Goal: Information Seeking & Learning: Learn about a topic

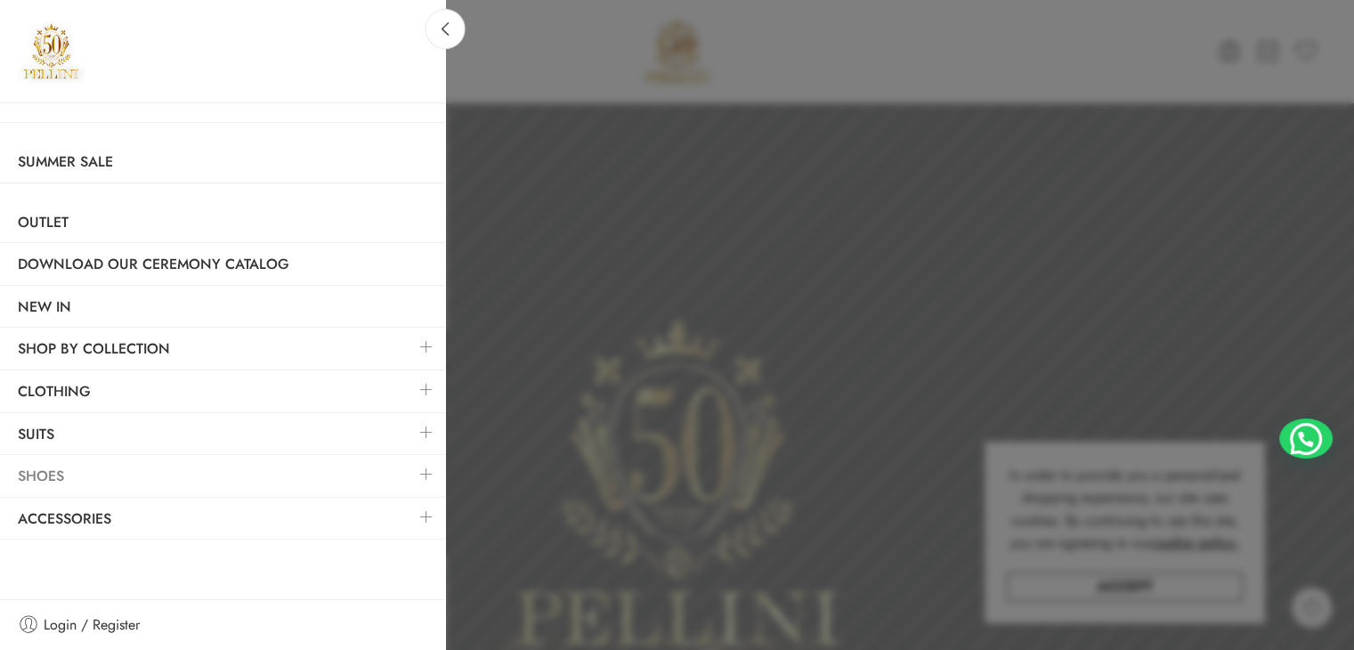
click at [38, 459] on link "Shoes" at bounding box center [222, 476] width 445 height 41
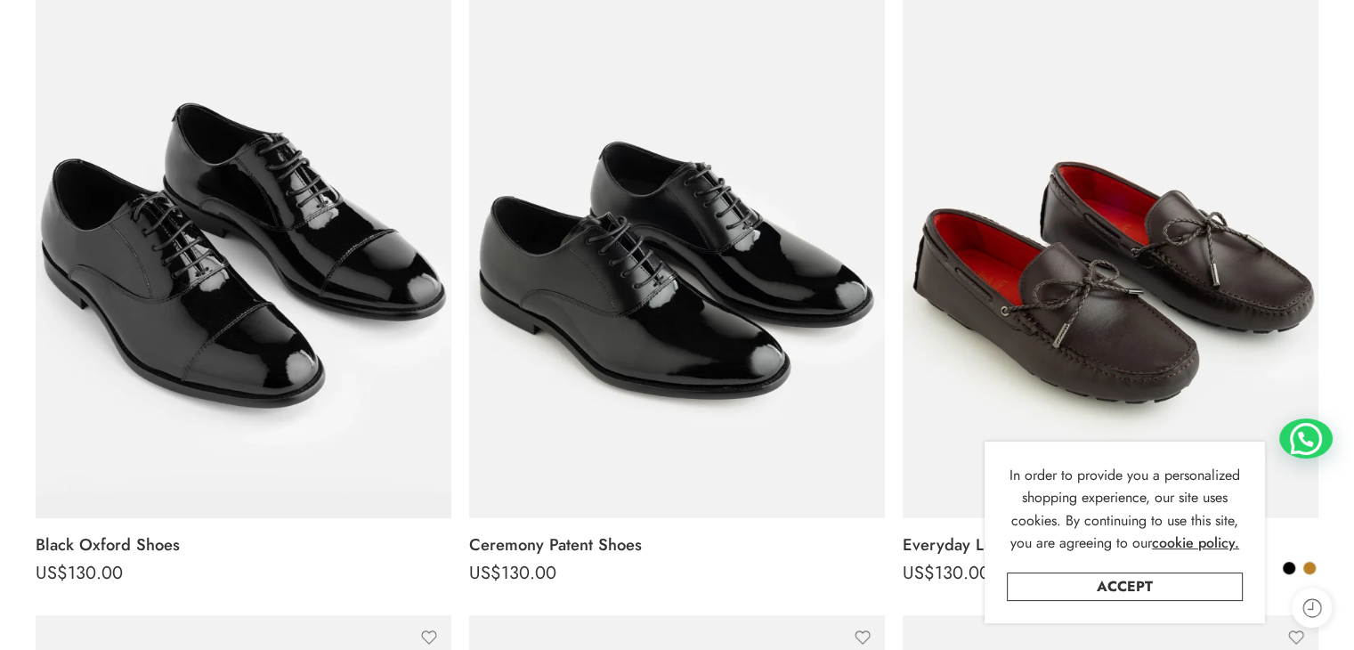
scroll to position [356, 0]
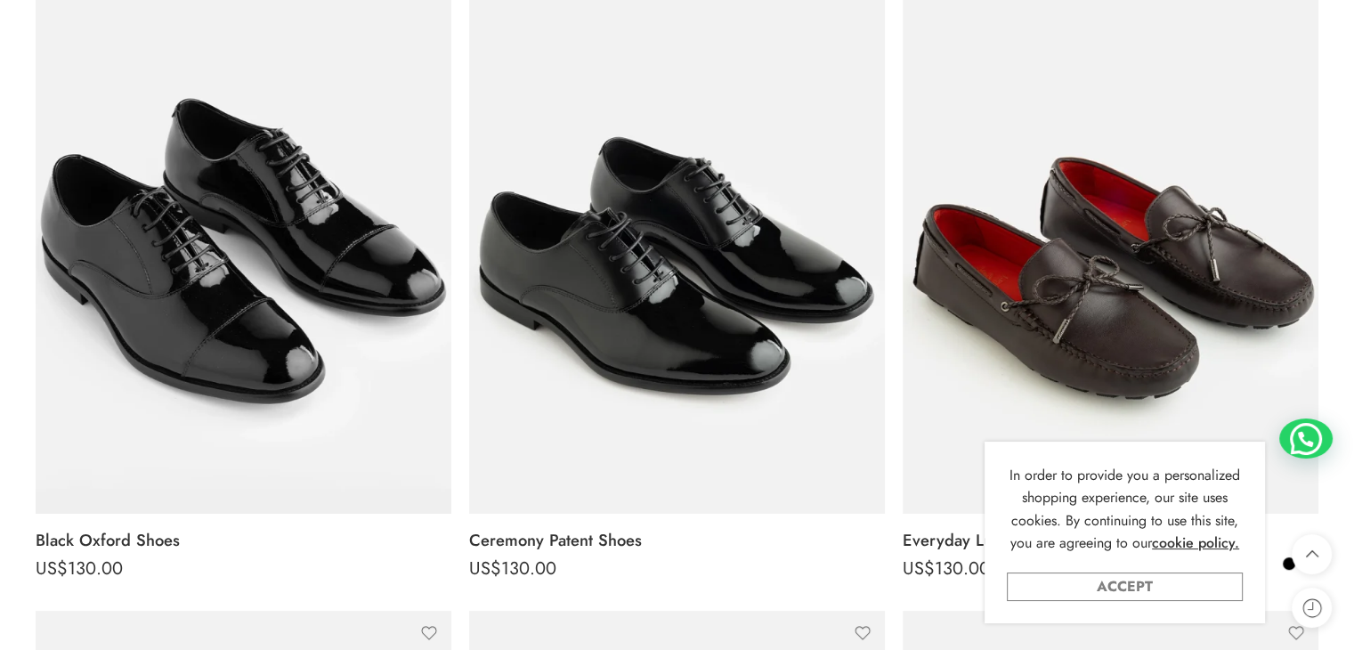
click at [1171, 594] on link "Accept" at bounding box center [1125, 586] width 236 height 28
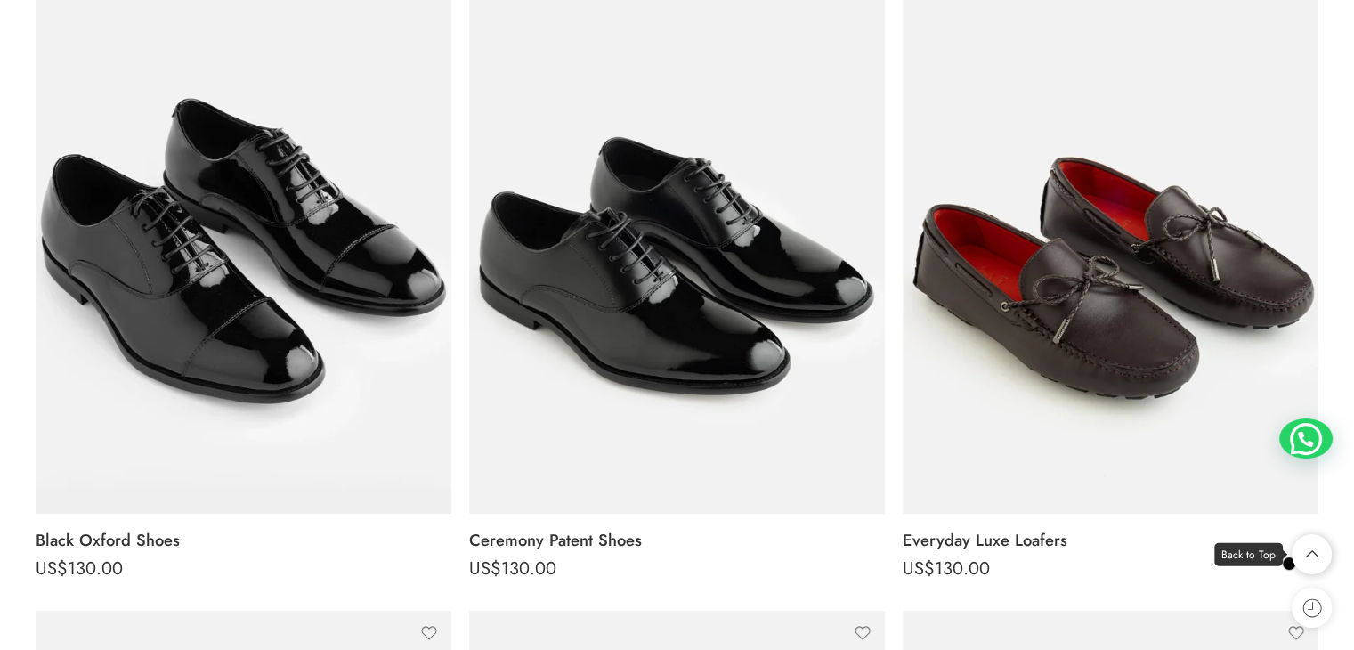
click at [1307, 553] on icon at bounding box center [1312, 554] width 34 height 40
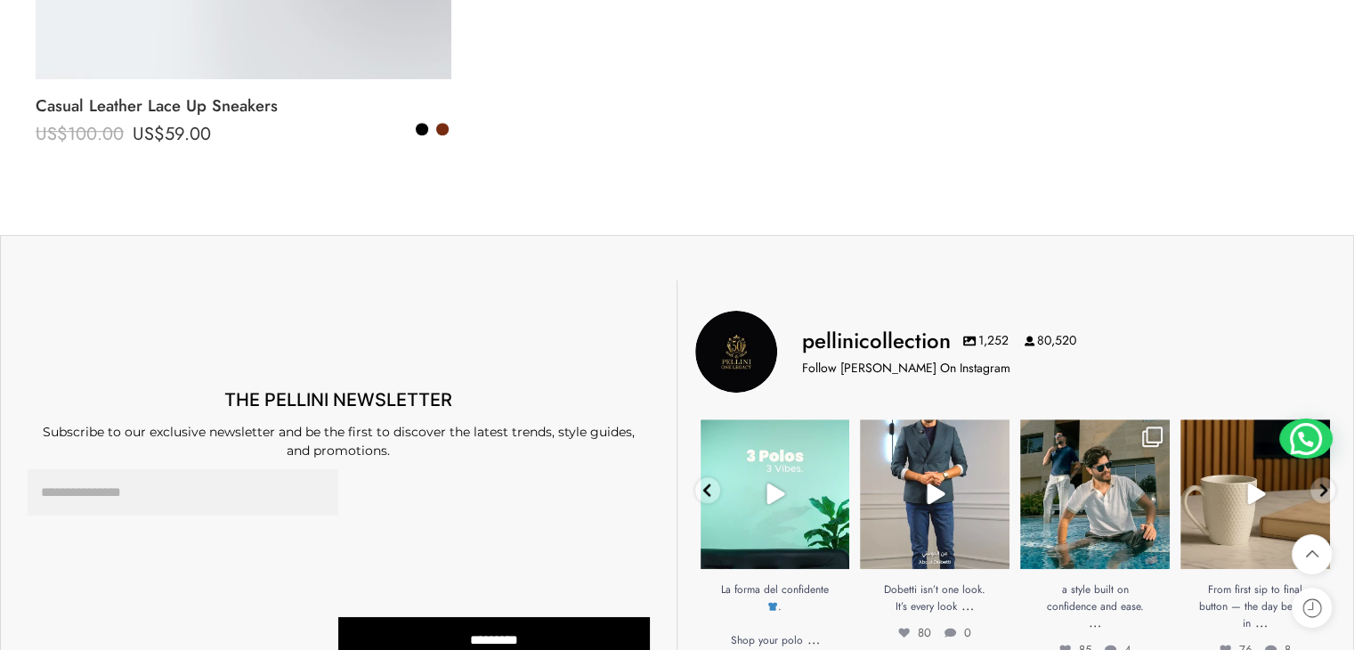
scroll to position [7746, 0]
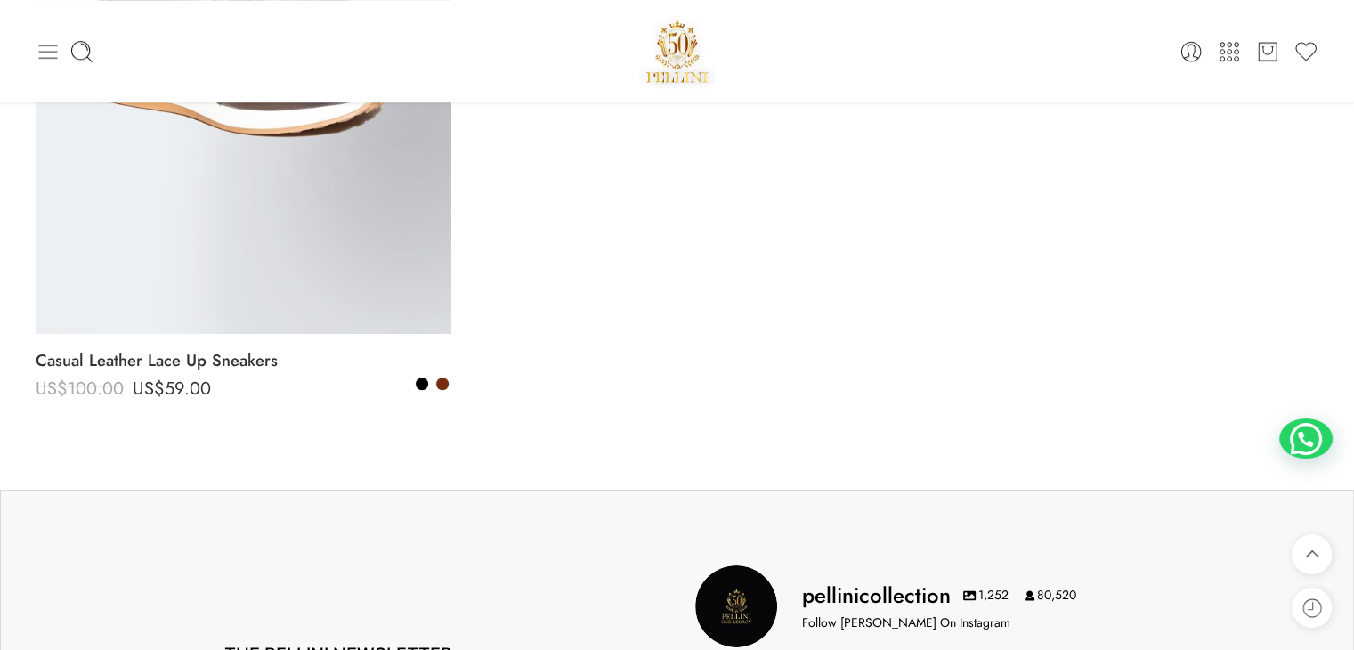
click at [45, 51] on icon at bounding box center [48, 52] width 19 height 14
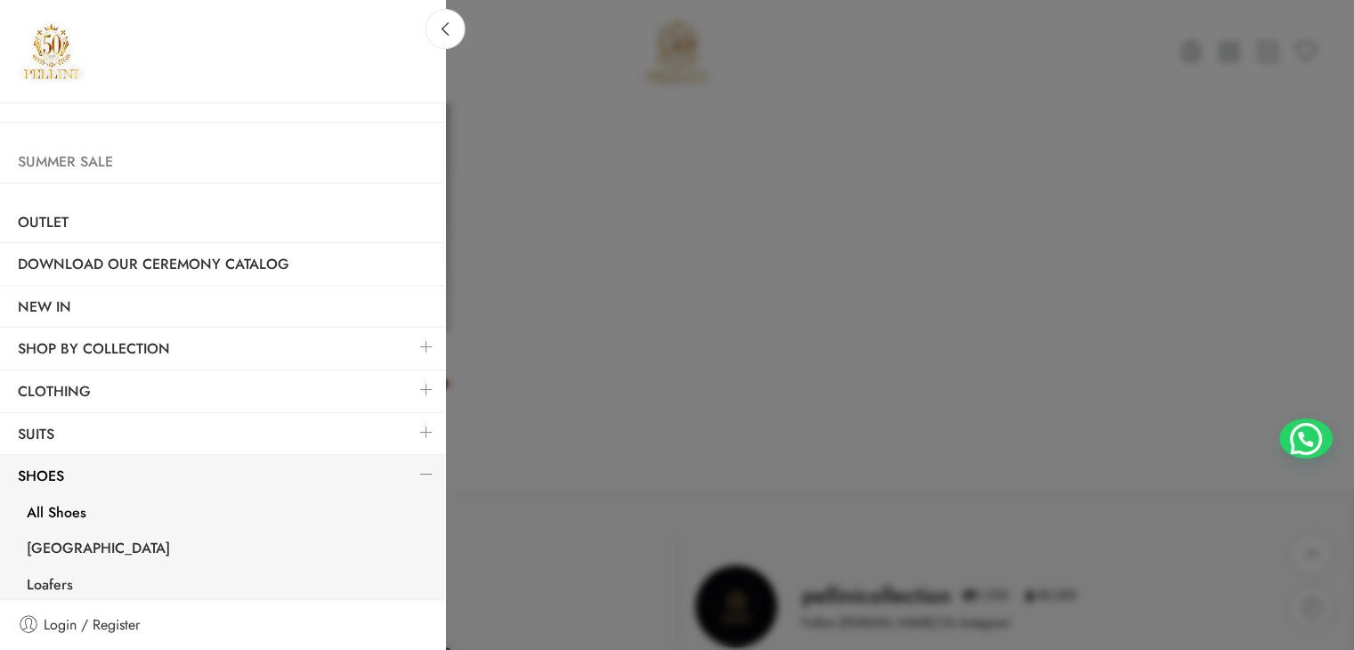
click at [82, 157] on link "Summer Sale" at bounding box center [222, 162] width 445 height 41
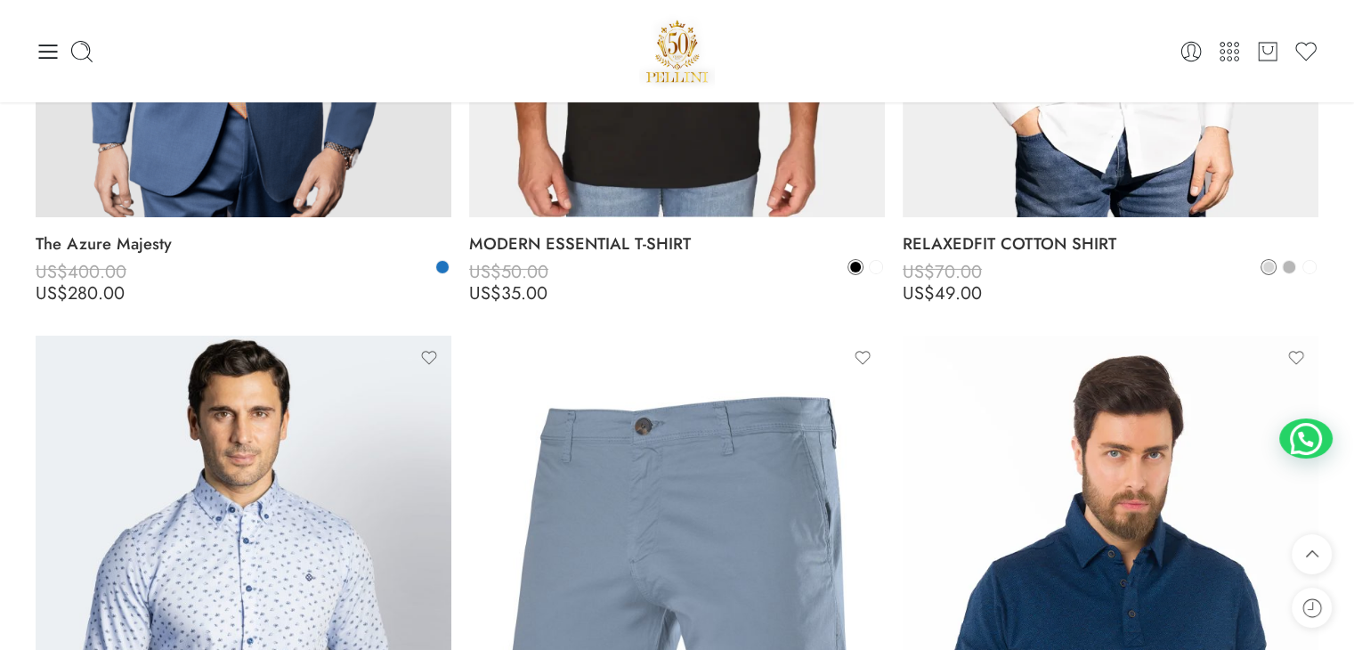
scroll to position [4702, 0]
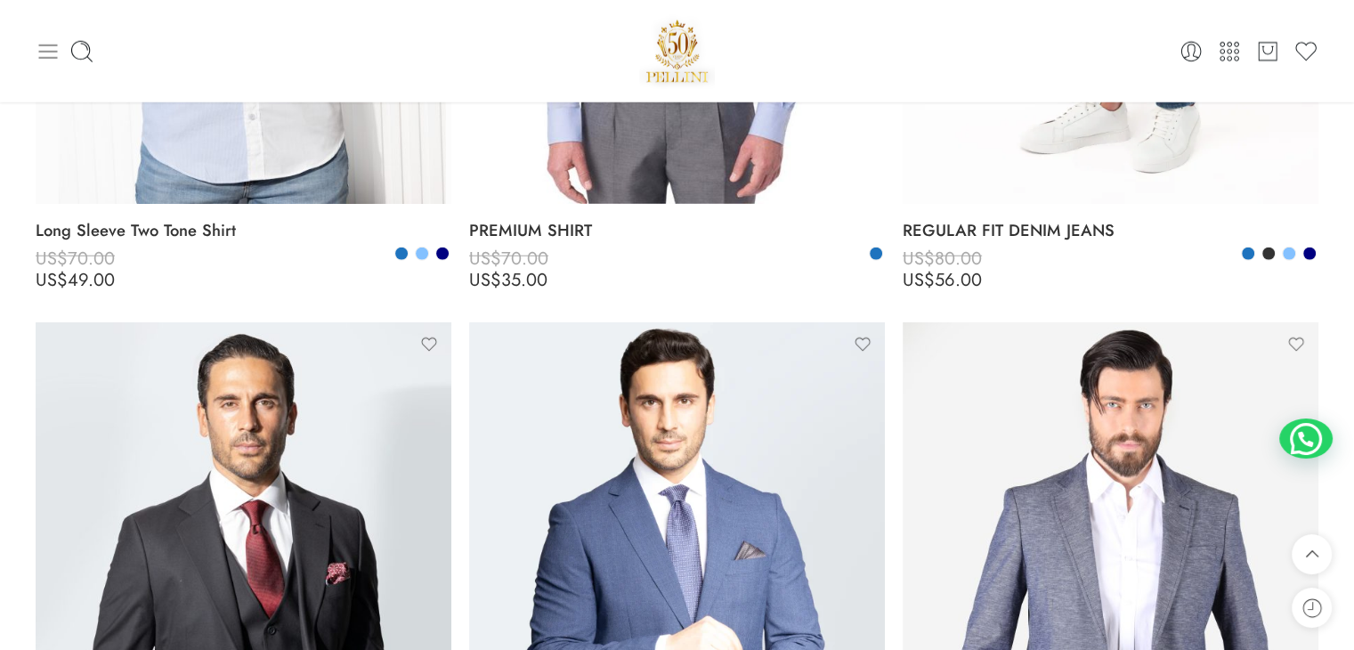
click at [40, 58] on icon at bounding box center [48, 52] width 19 height 14
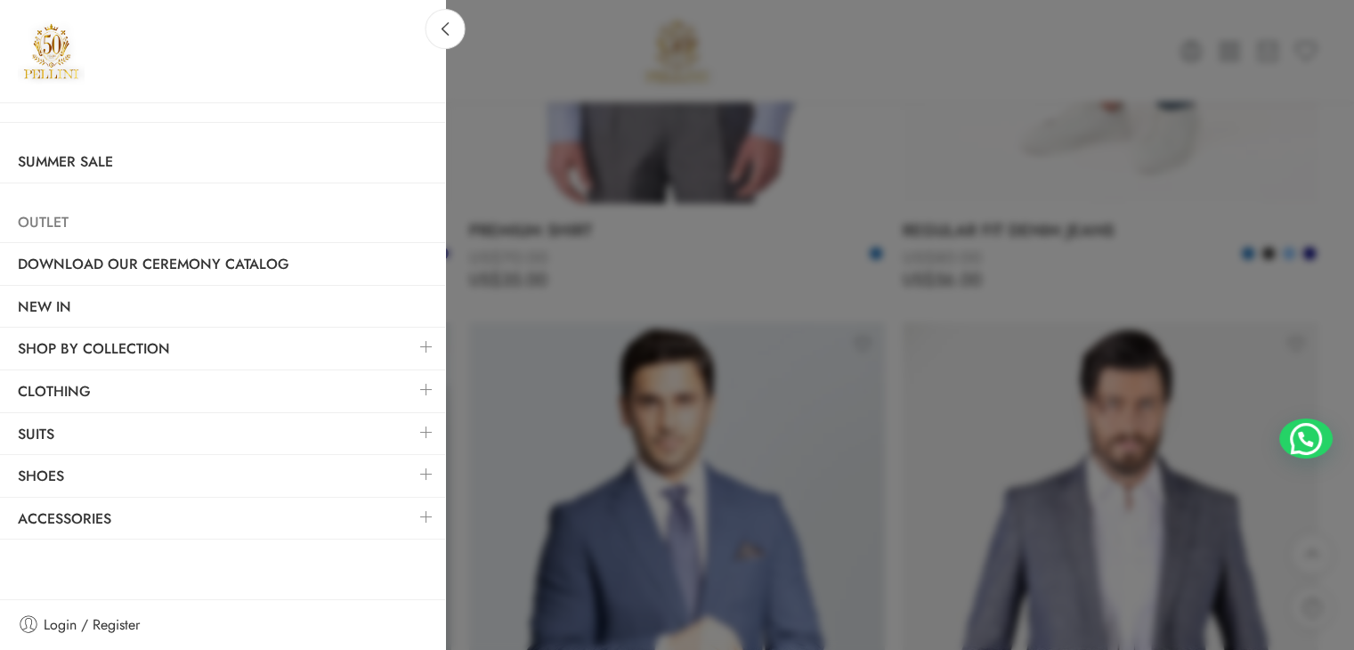
click at [45, 223] on link "Outlet" at bounding box center [222, 222] width 445 height 41
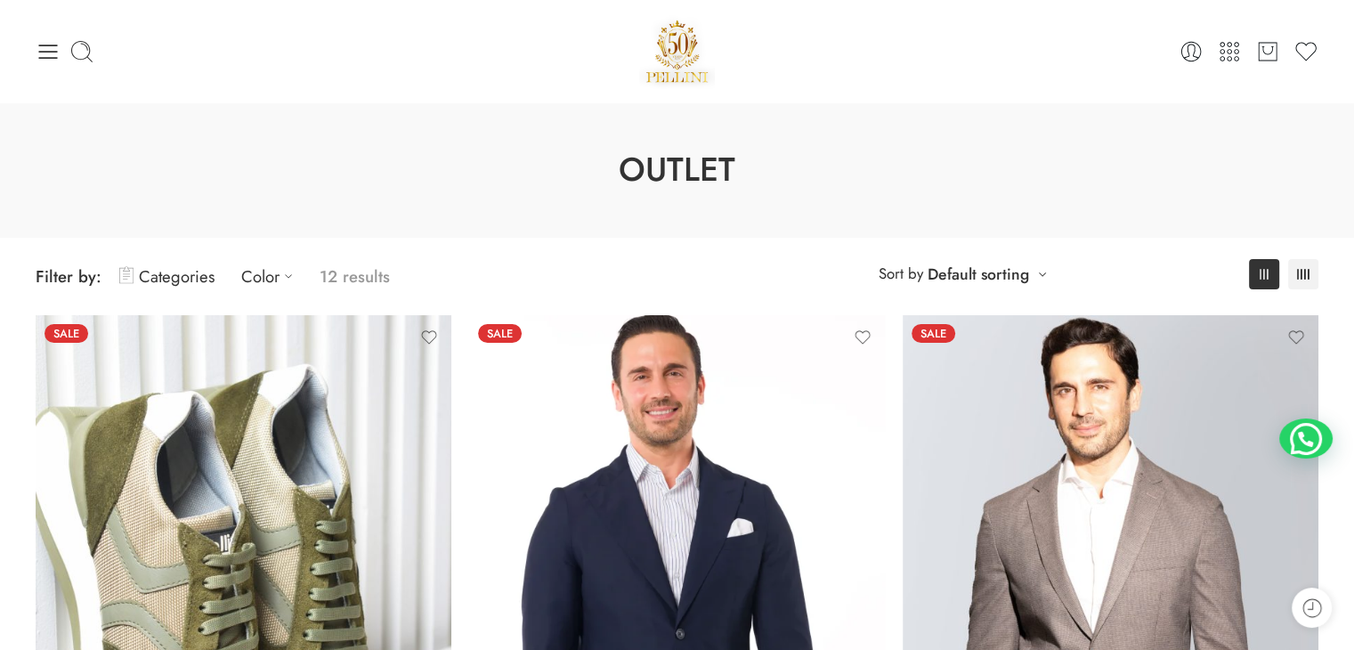
click at [33, 51] on div "0 Cart 0 Wishlist Search here" at bounding box center [677, 51] width 1301 height 76
click at [41, 52] on icon at bounding box center [48, 51] width 25 height 25
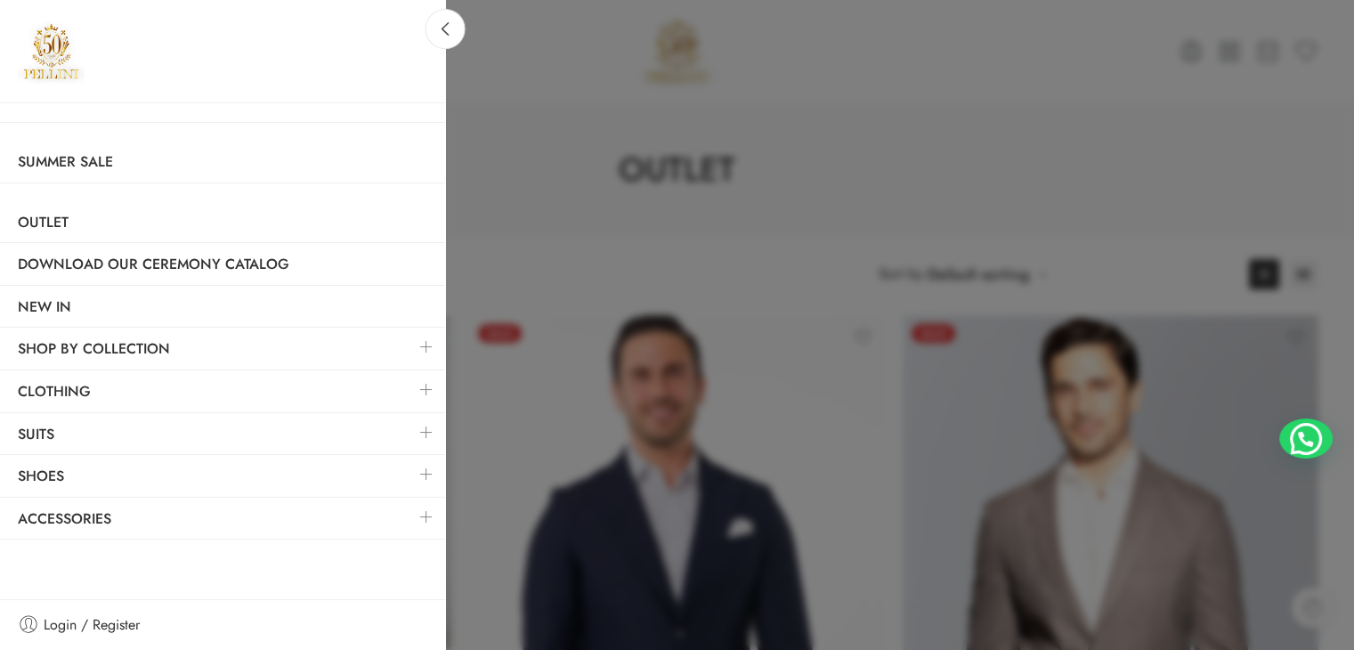
click at [424, 432] on link at bounding box center [426, 432] width 37 height 38
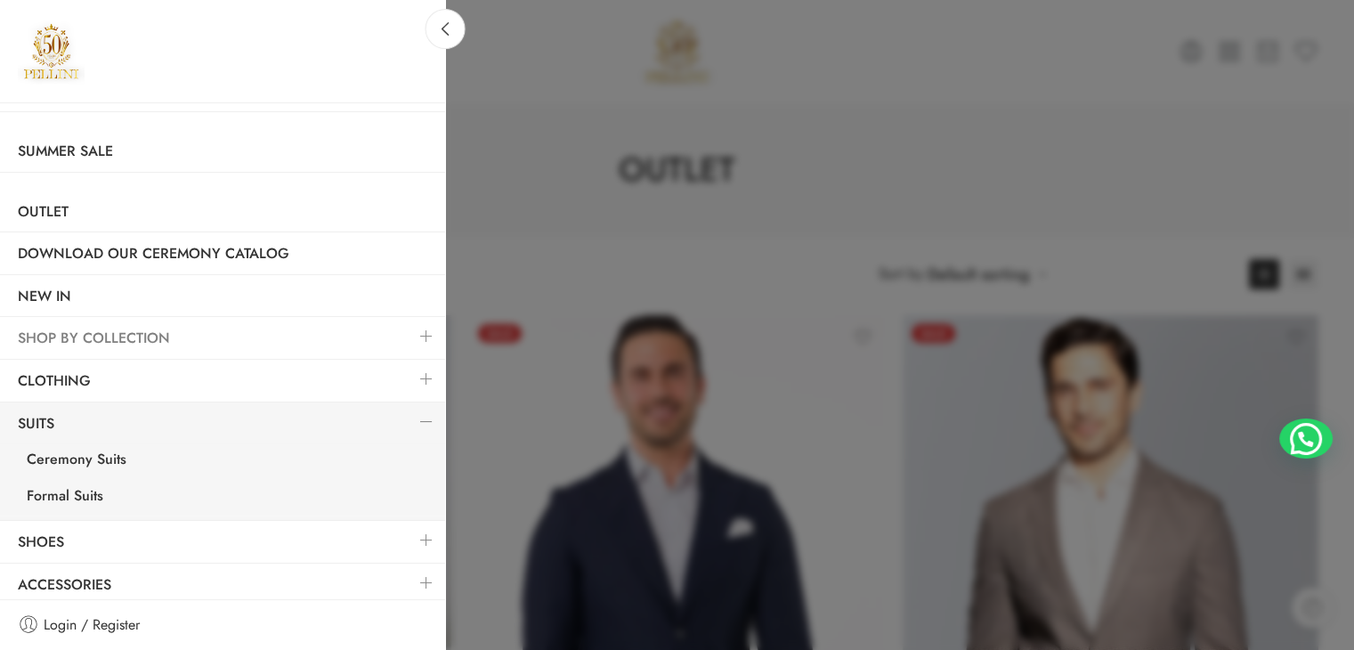
scroll to position [14, 0]
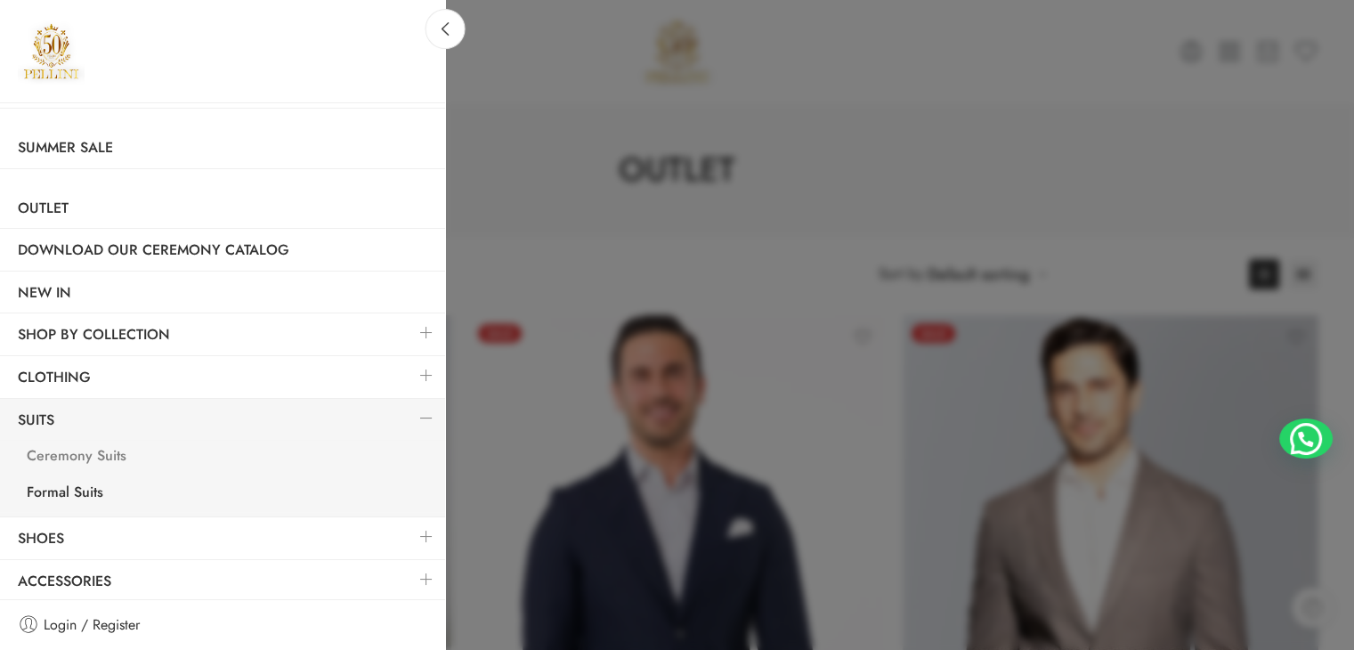
click at [78, 456] on link "Ceremony Suits" at bounding box center [227, 458] width 436 height 37
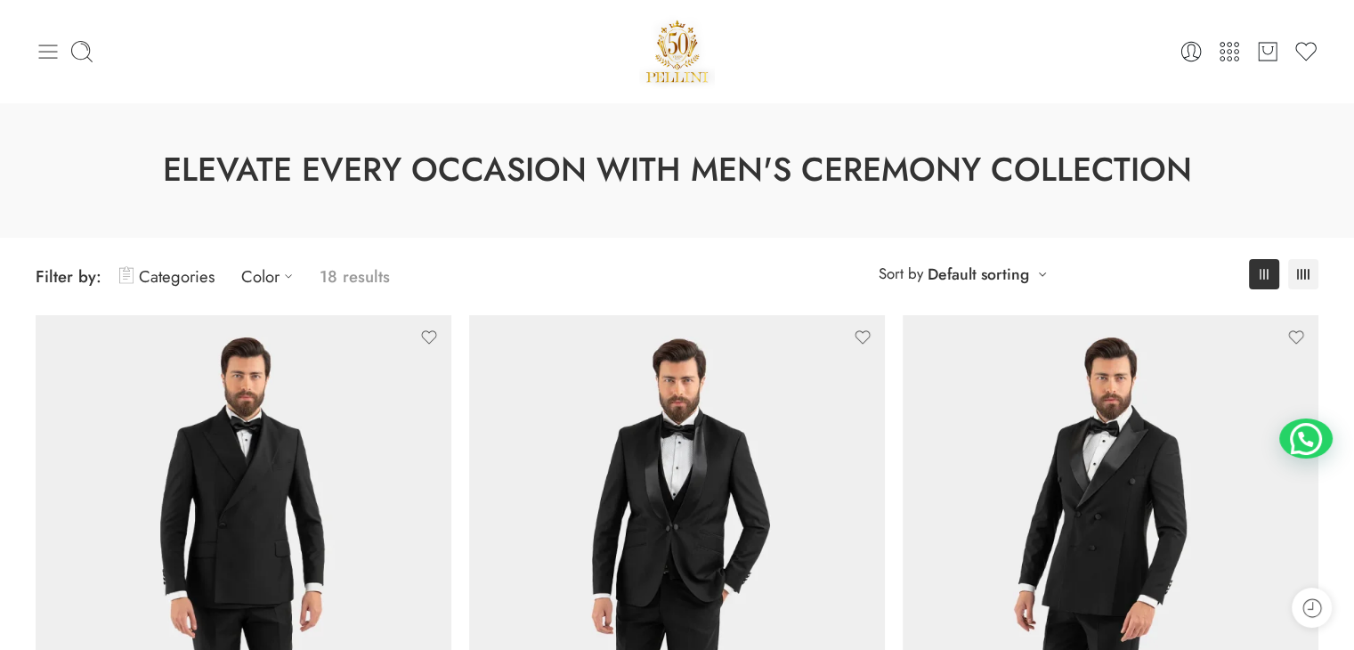
click at [48, 53] on icon at bounding box center [48, 51] width 25 height 25
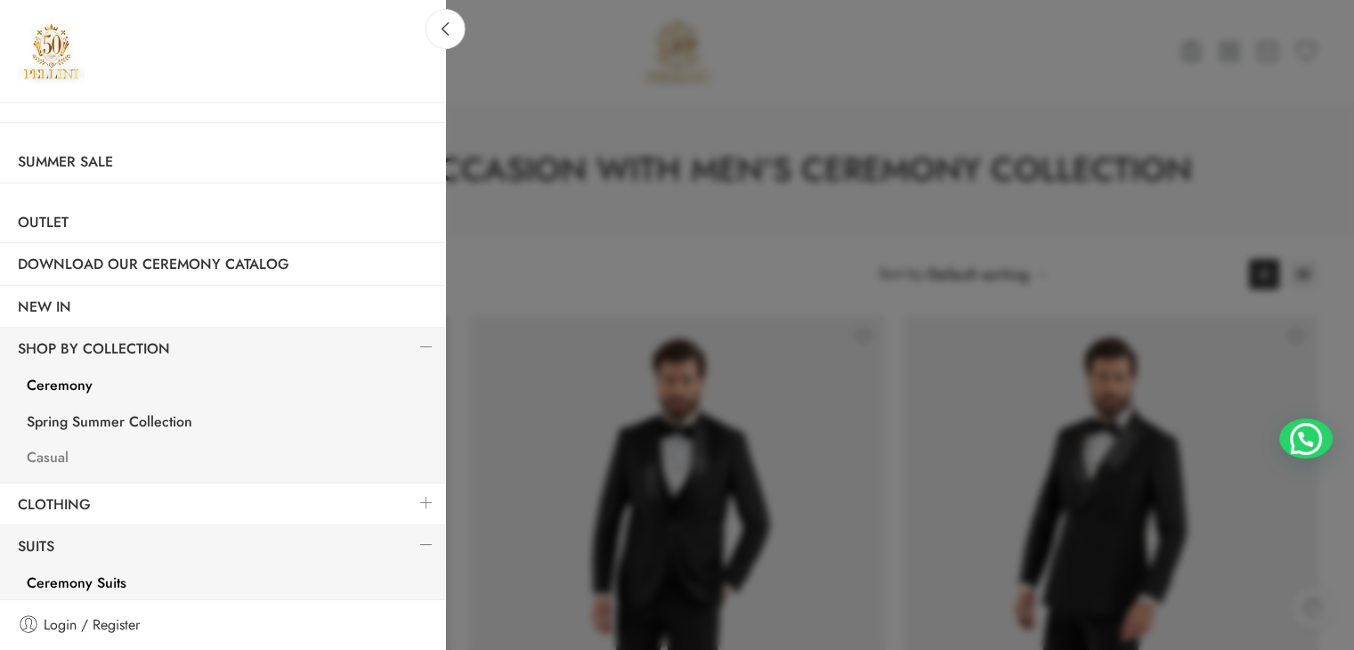
click at [44, 459] on link "Casual" at bounding box center [227, 460] width 436 height 37
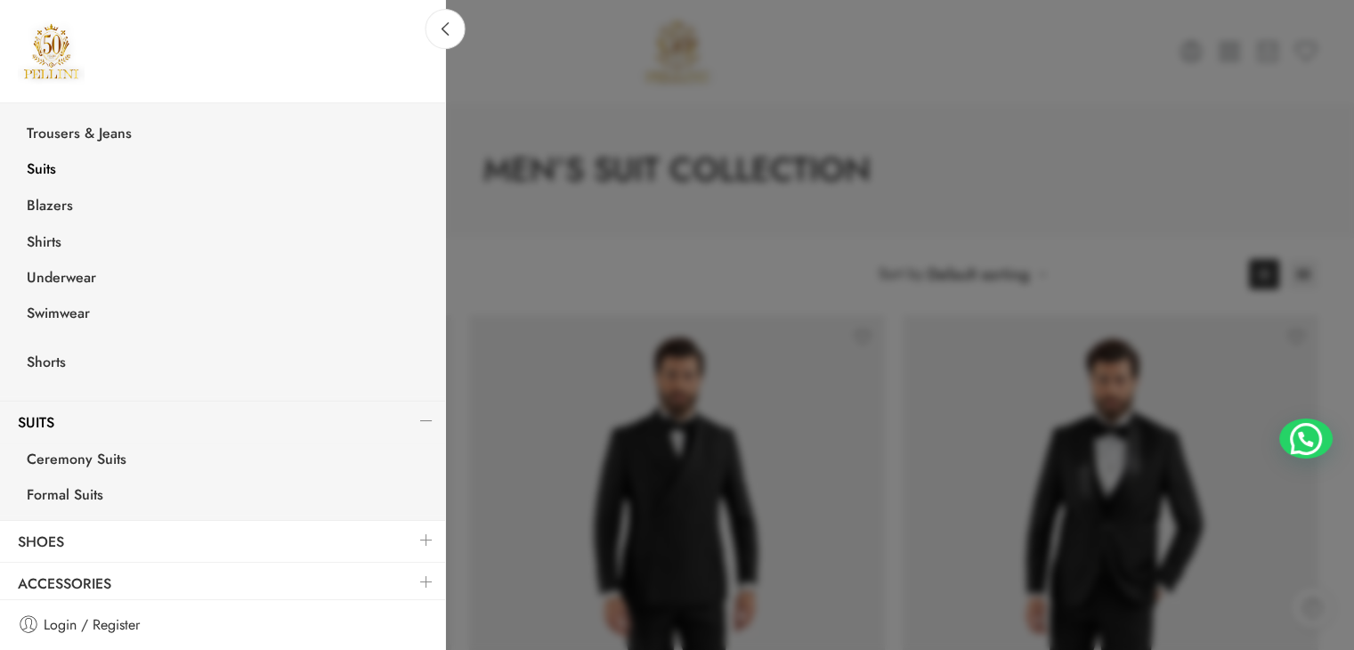
scroll to position [370, 0]
click at [61, 487] on link "Formal Suits" at bounding box center [227, 493] width 436 height 37
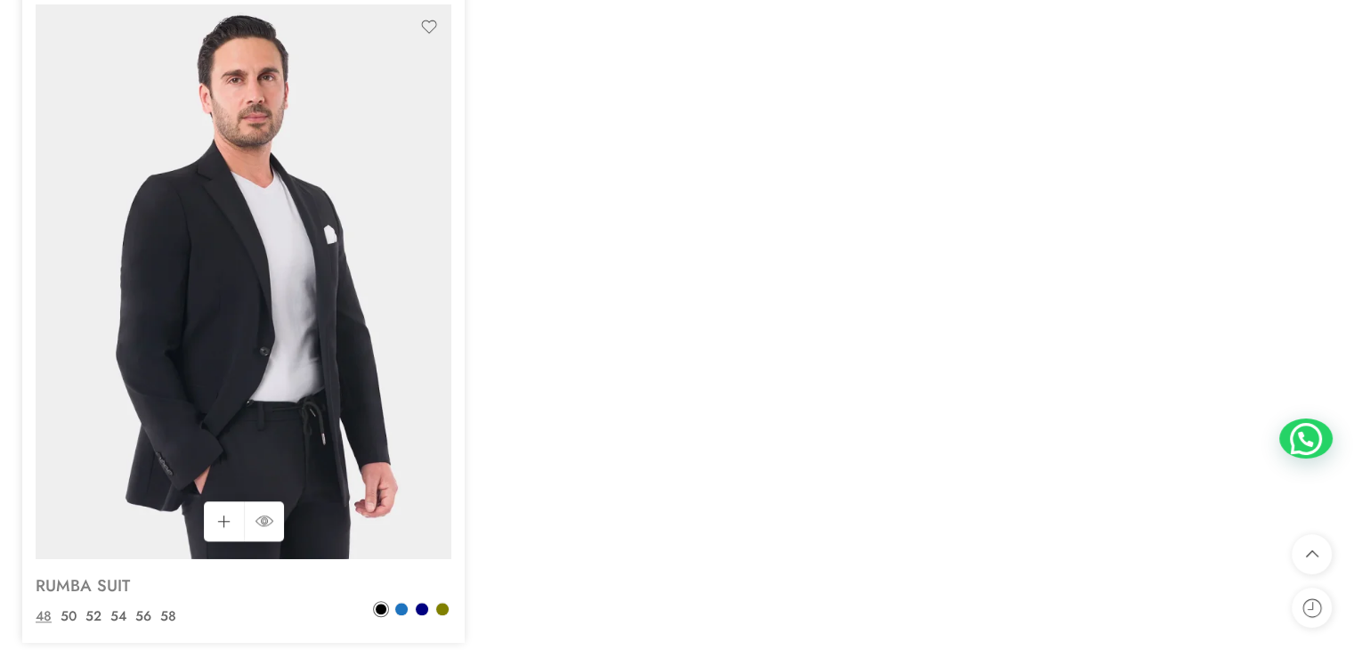
scroll to position [1692, 0]
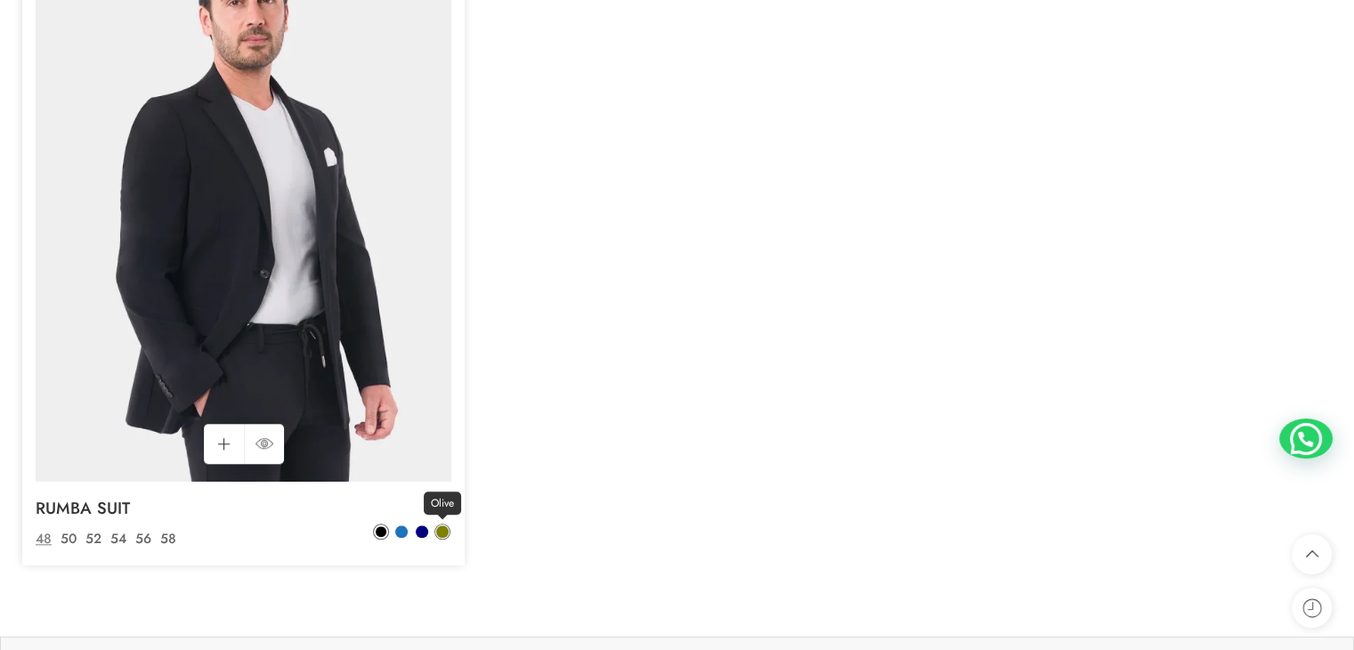
click at [441, 535] on span at bounding box center [442, 531] width 12 height 12
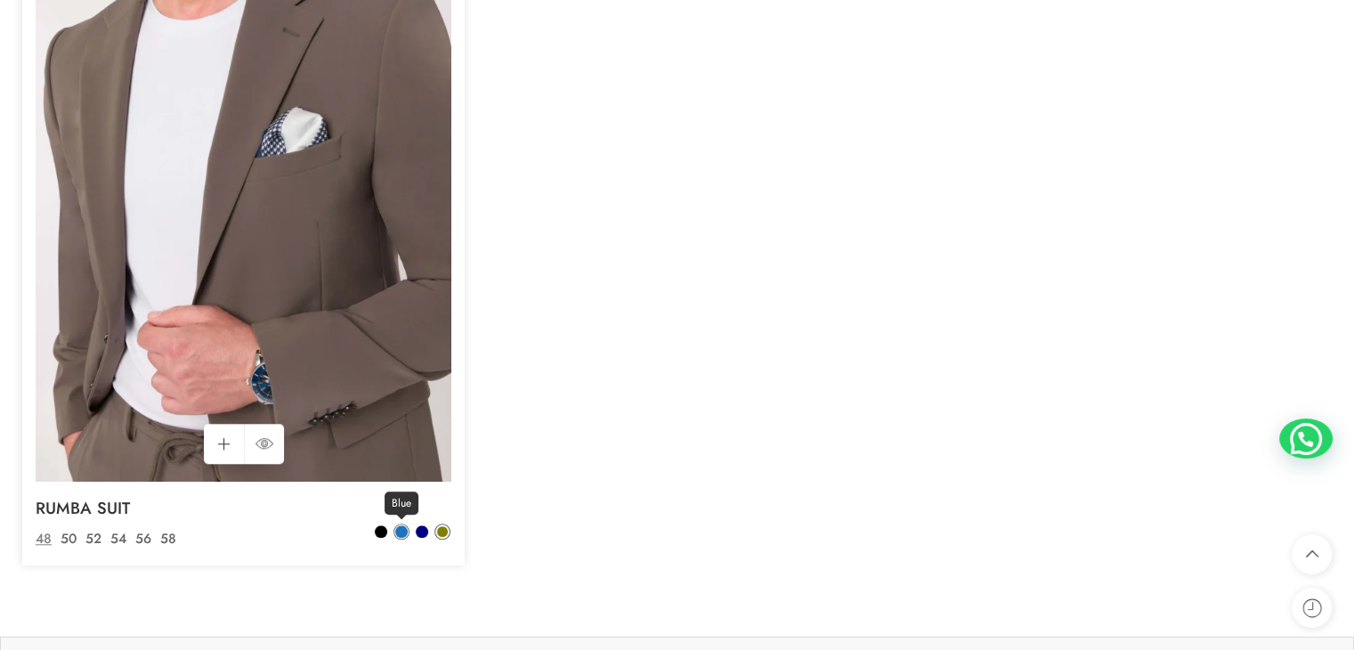
click at [403, 536] on span at bounding box center [401, 531] width 12 height 12
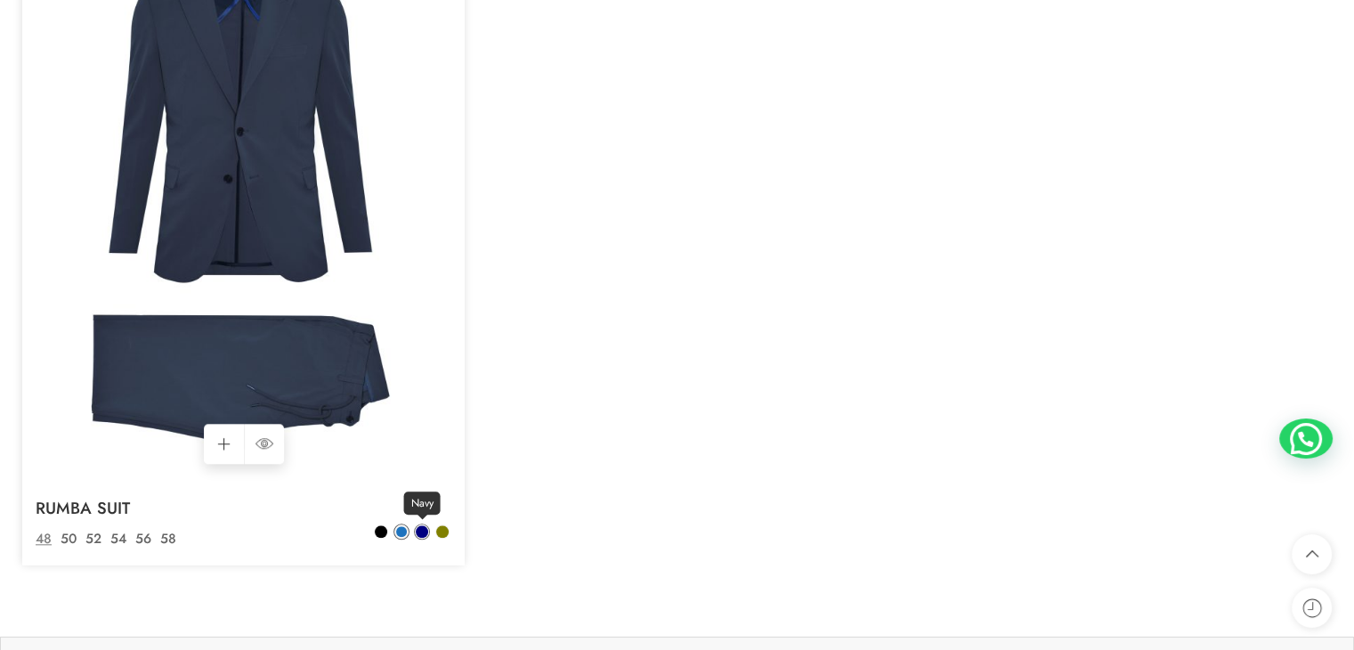
click at [423, 532] on span at bounding box center [422, 531] width 12 height 12
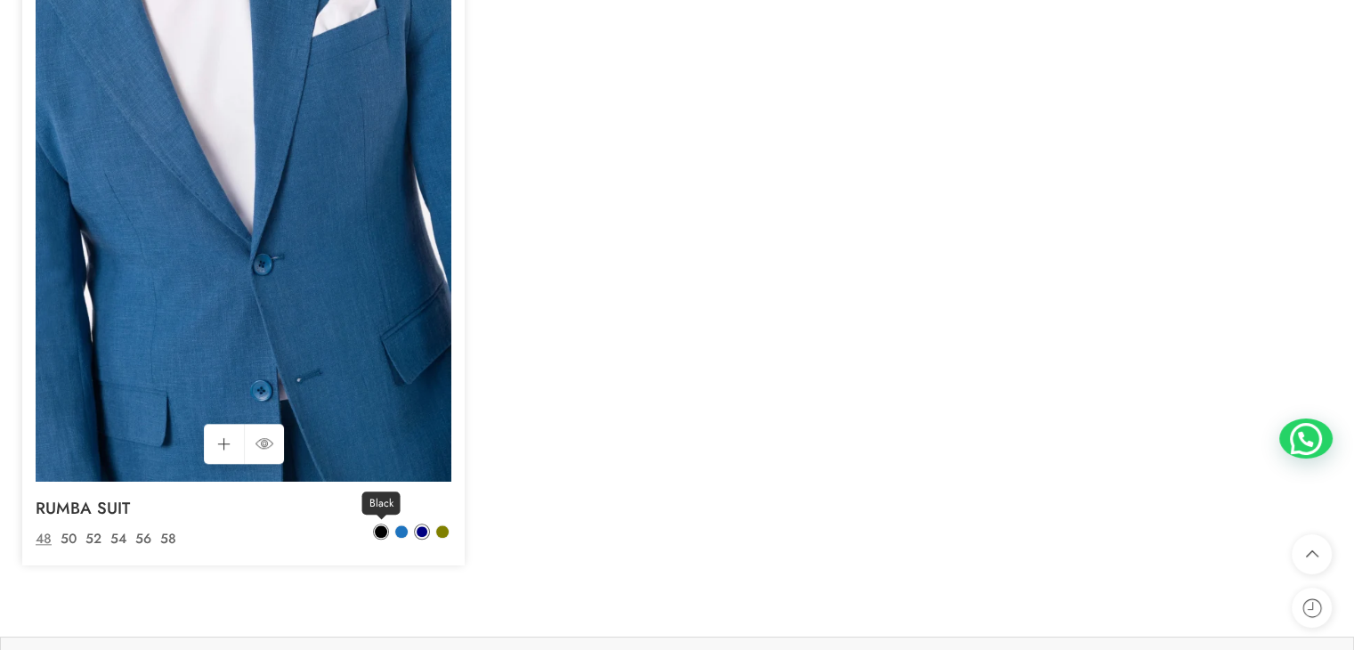
click at [377, 532] on span at bounding box center [381, 531] width 12 height 12
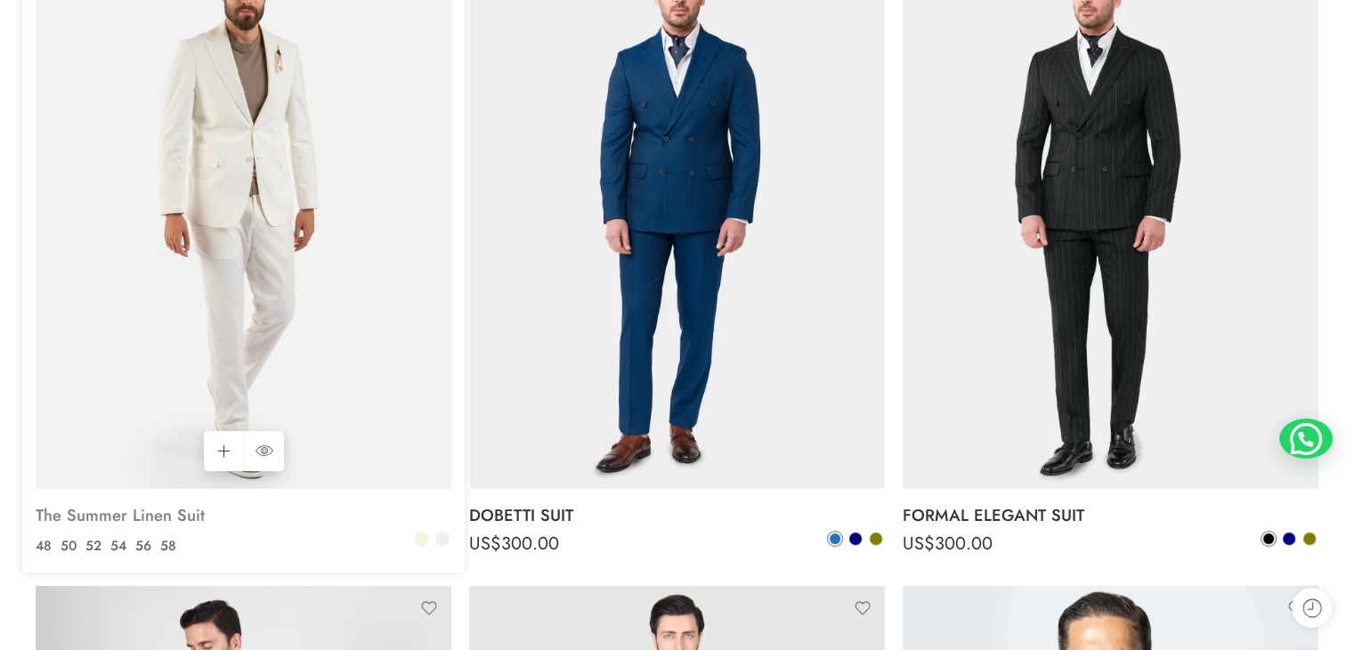
scroll to position [445, 0]
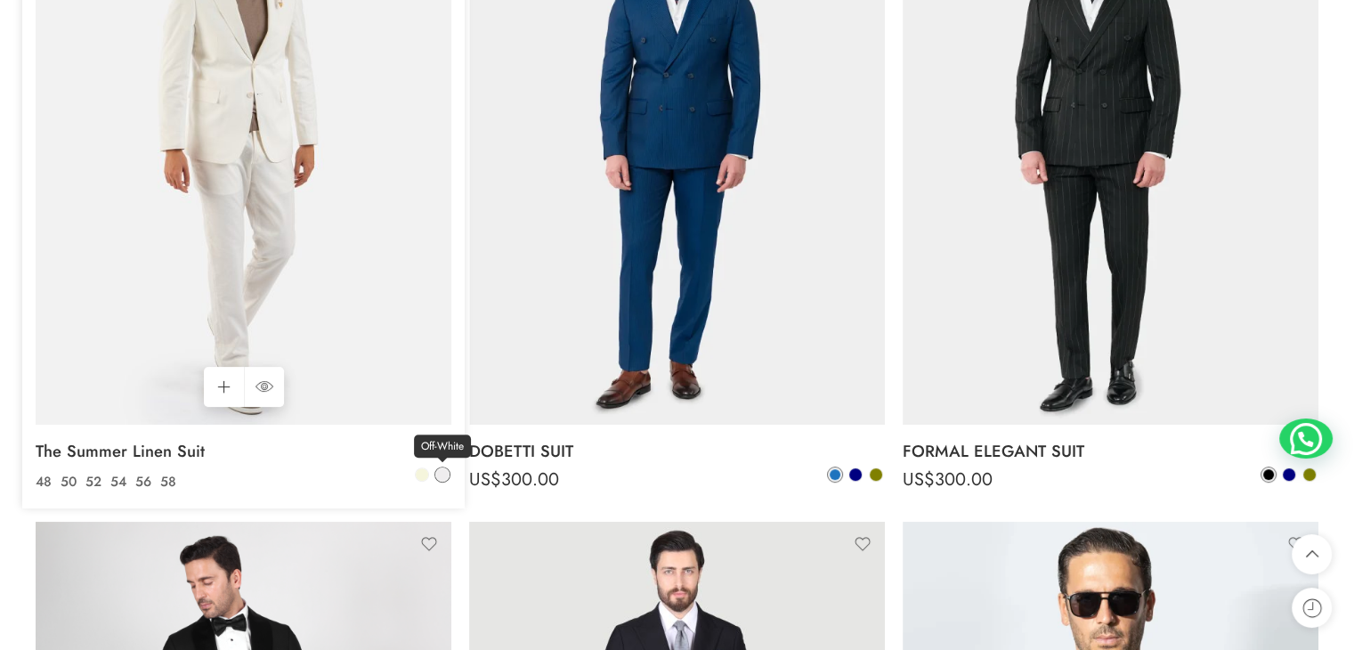
click at [442, 476] on span at bounding box center [442, 474] width 12 height 12
click at [429, 471] on link "Beige" at bounding box center [422, 475] width 16 height 16
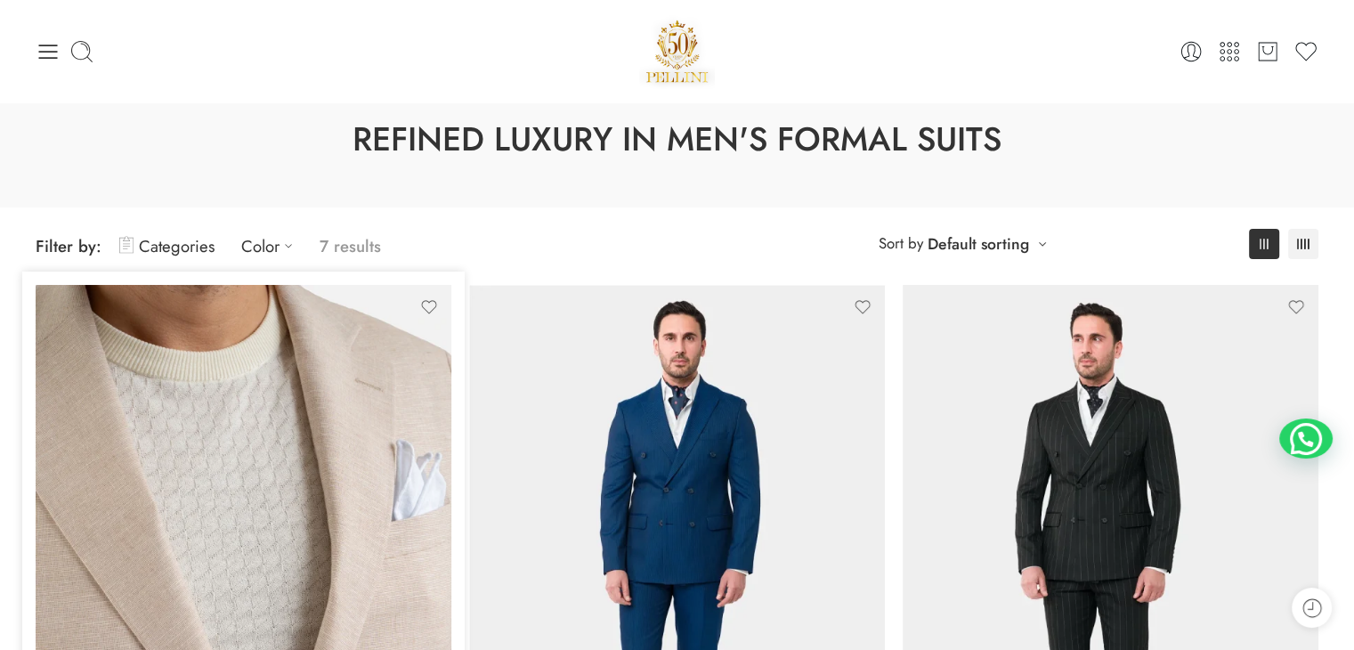
scroll to position [0, 0]
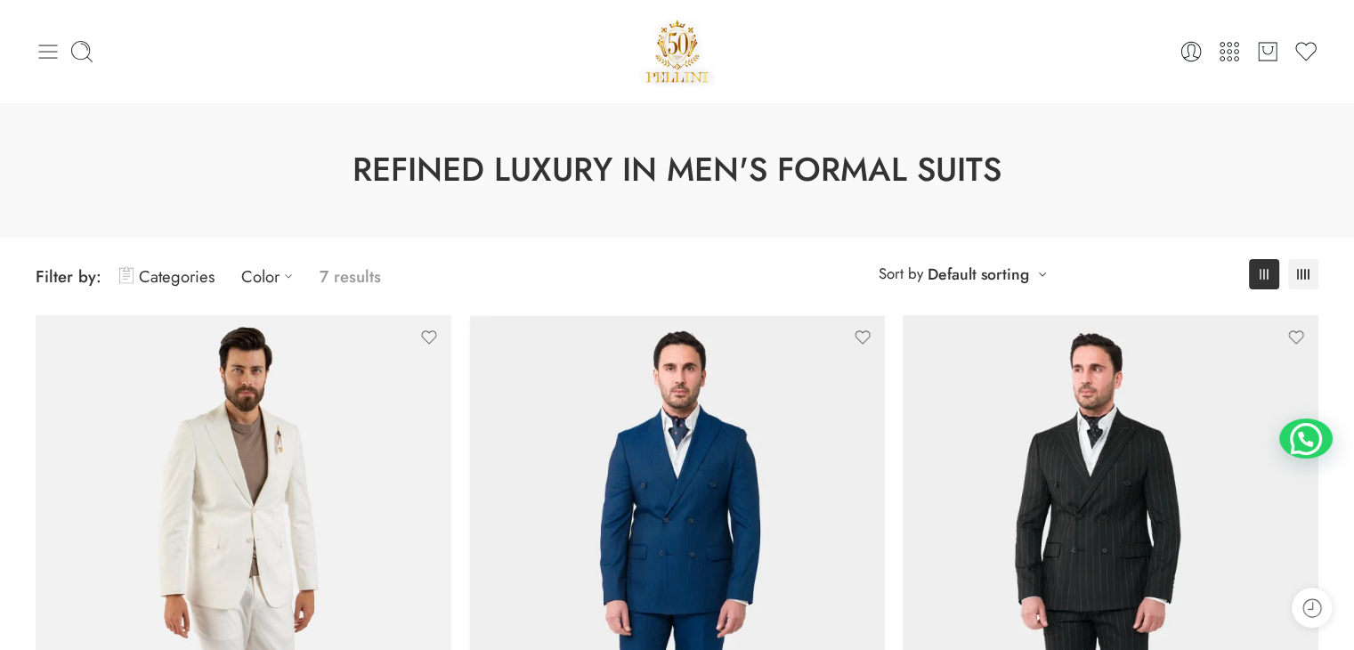
click at [46, 42] on icon at bounding box center [48, 51] width 25 height 25
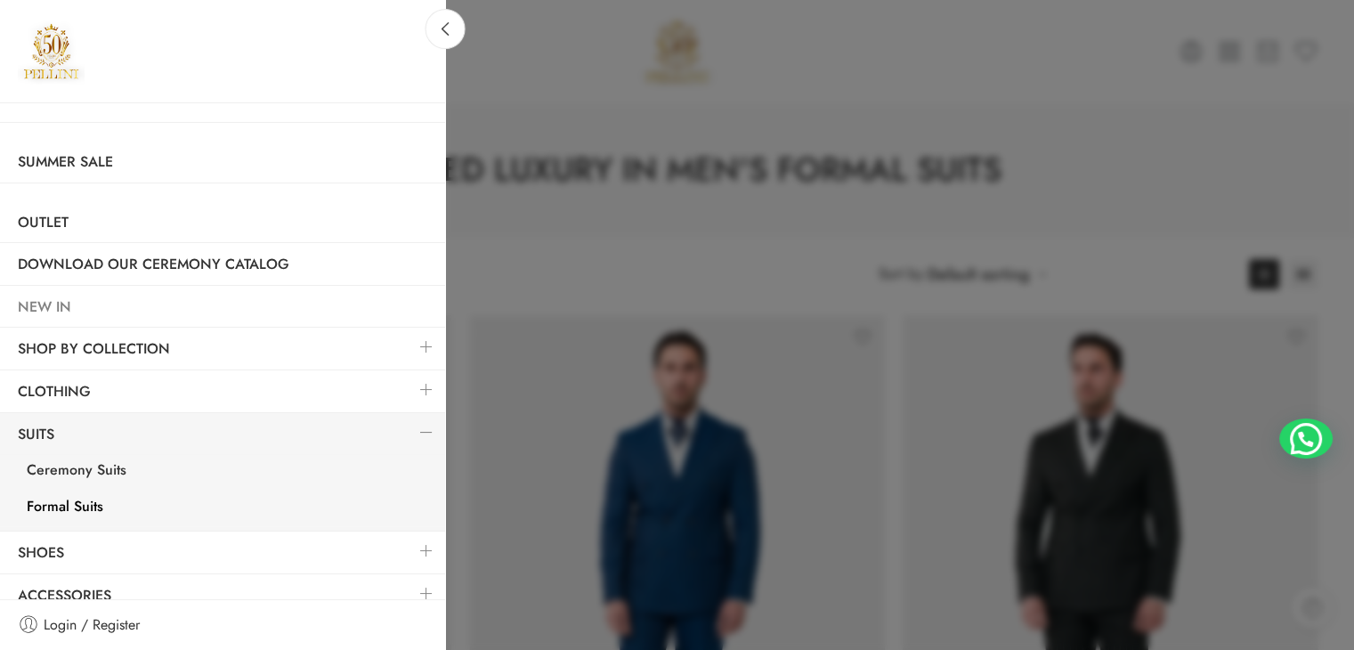
click at [30, 304] on link "NEW IN" at bounding box center [222, 307] width 445 height 41
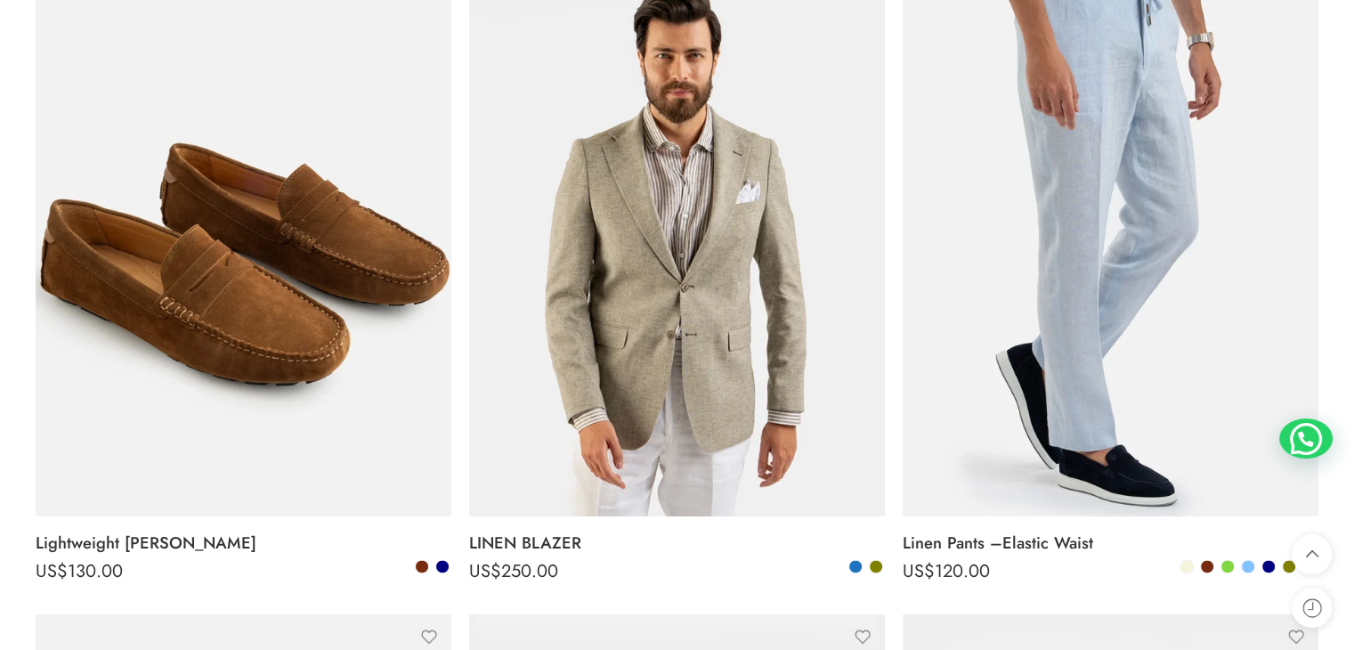
scroll to position [2575, 0]
